Goal: Task Accomplishment & Management: Use online tool/utility

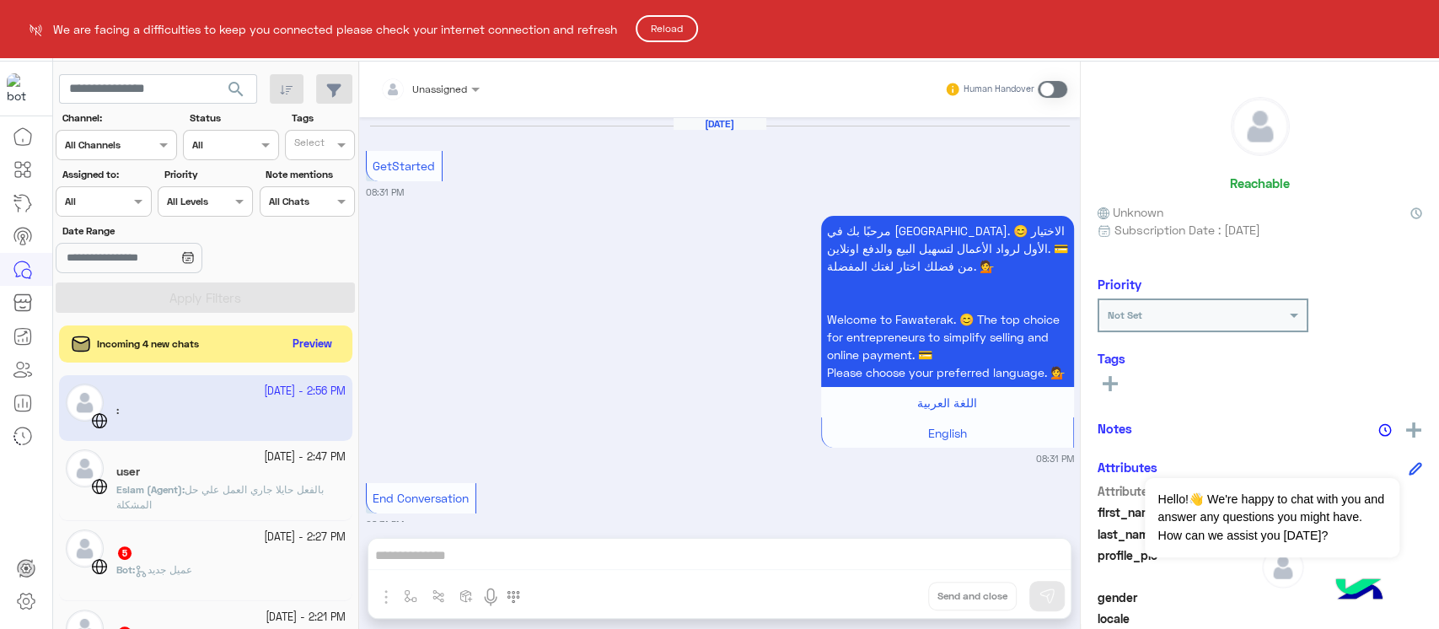
scroll to position [135, 0]
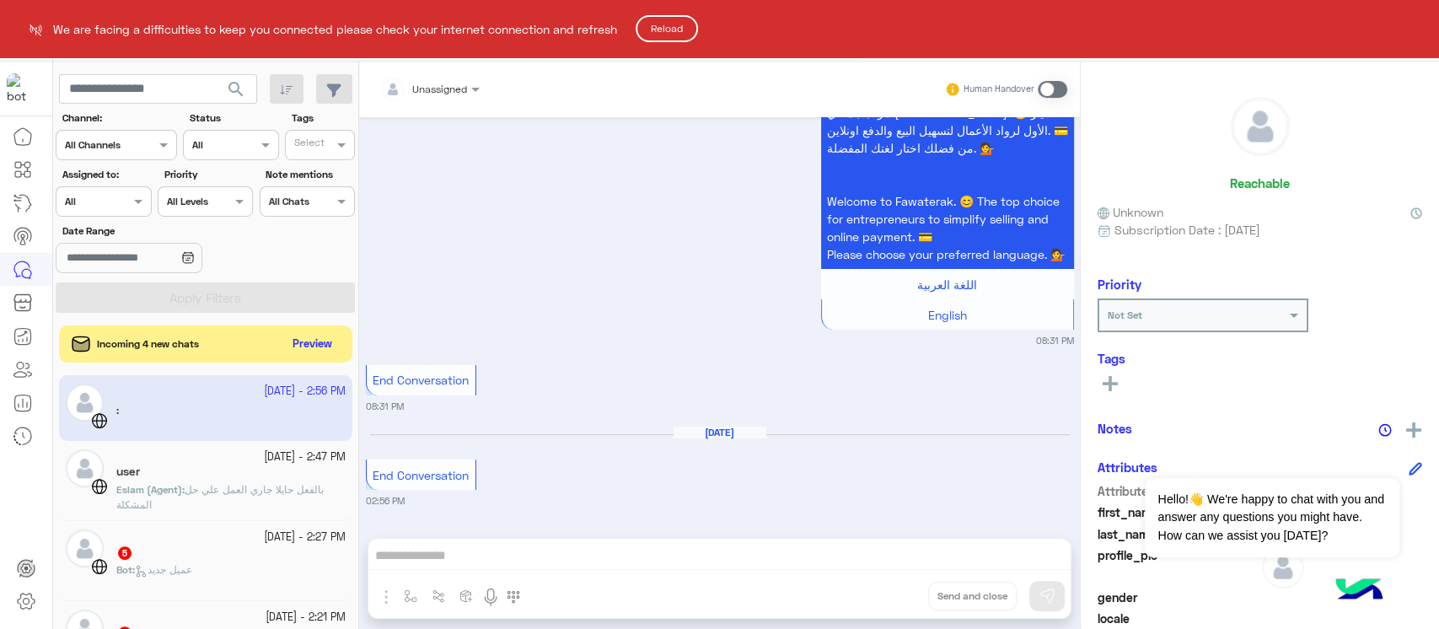
click at [659, 30] on button "Reload" at bounding box center [667, 28] width 62 height 27
